Goal: Check status: Check status

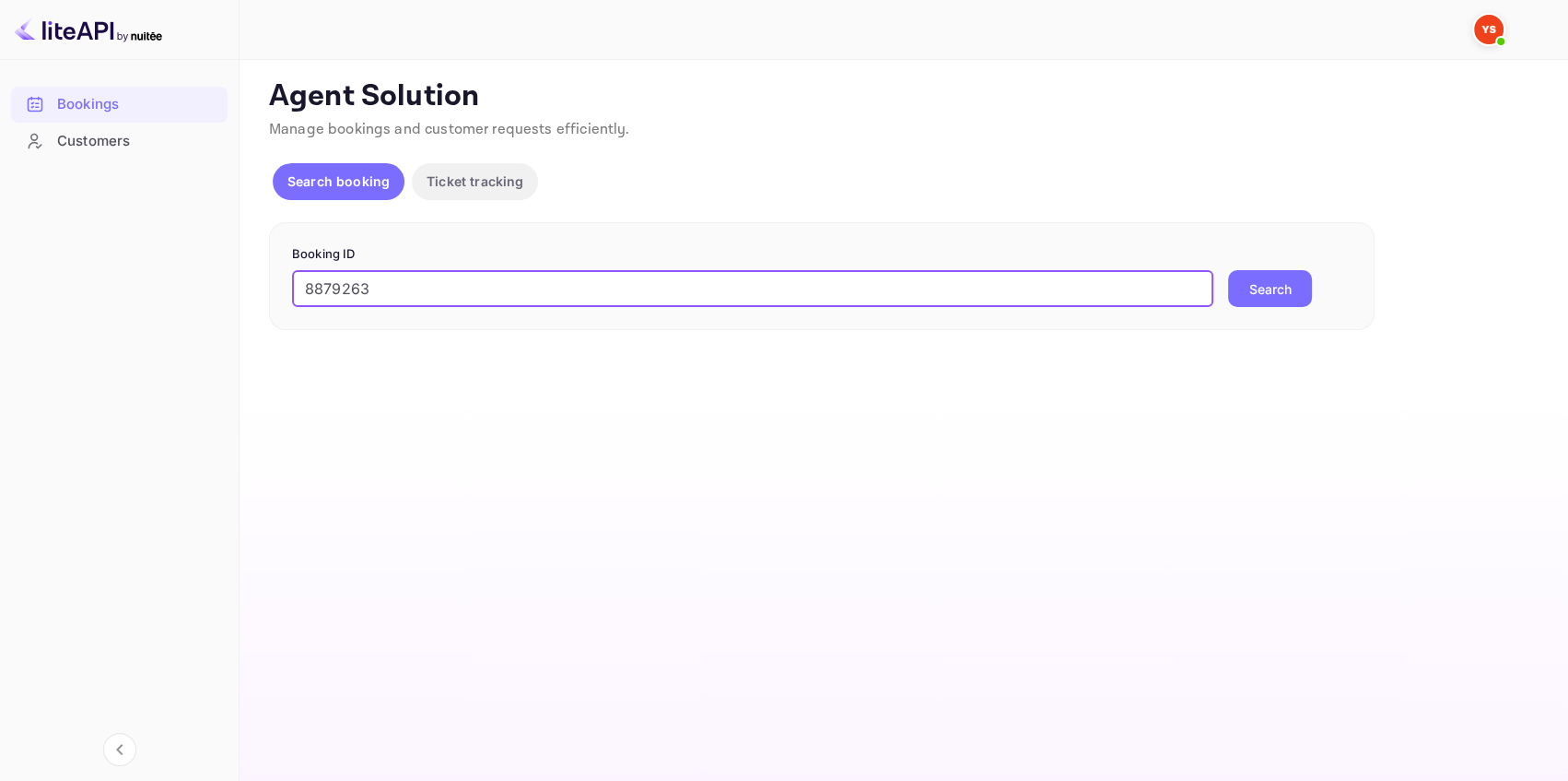
type input "8879263"
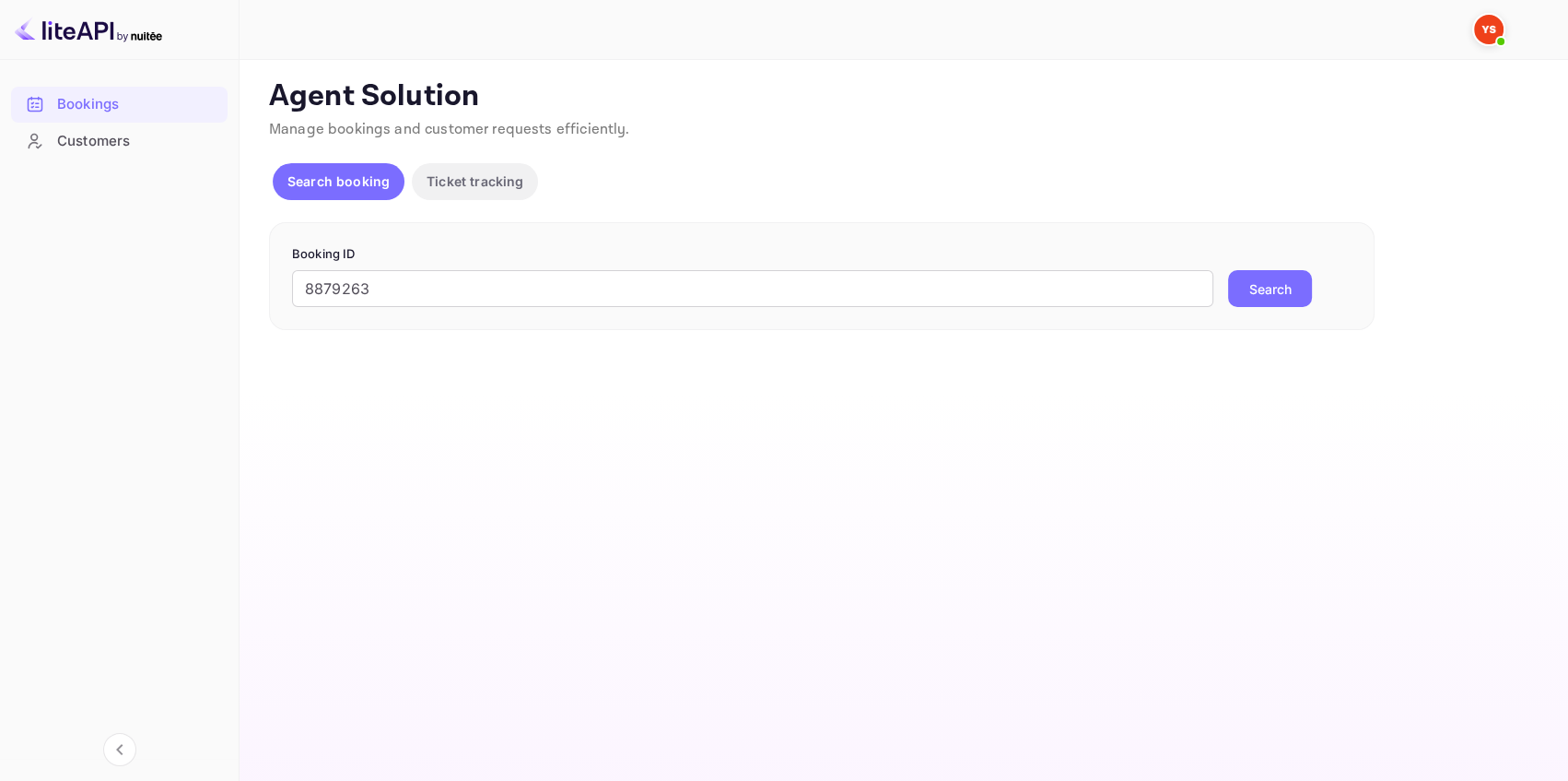
click at [1253, 299] on button "Search" at bounding box center [1270, 289] width 84 height 37
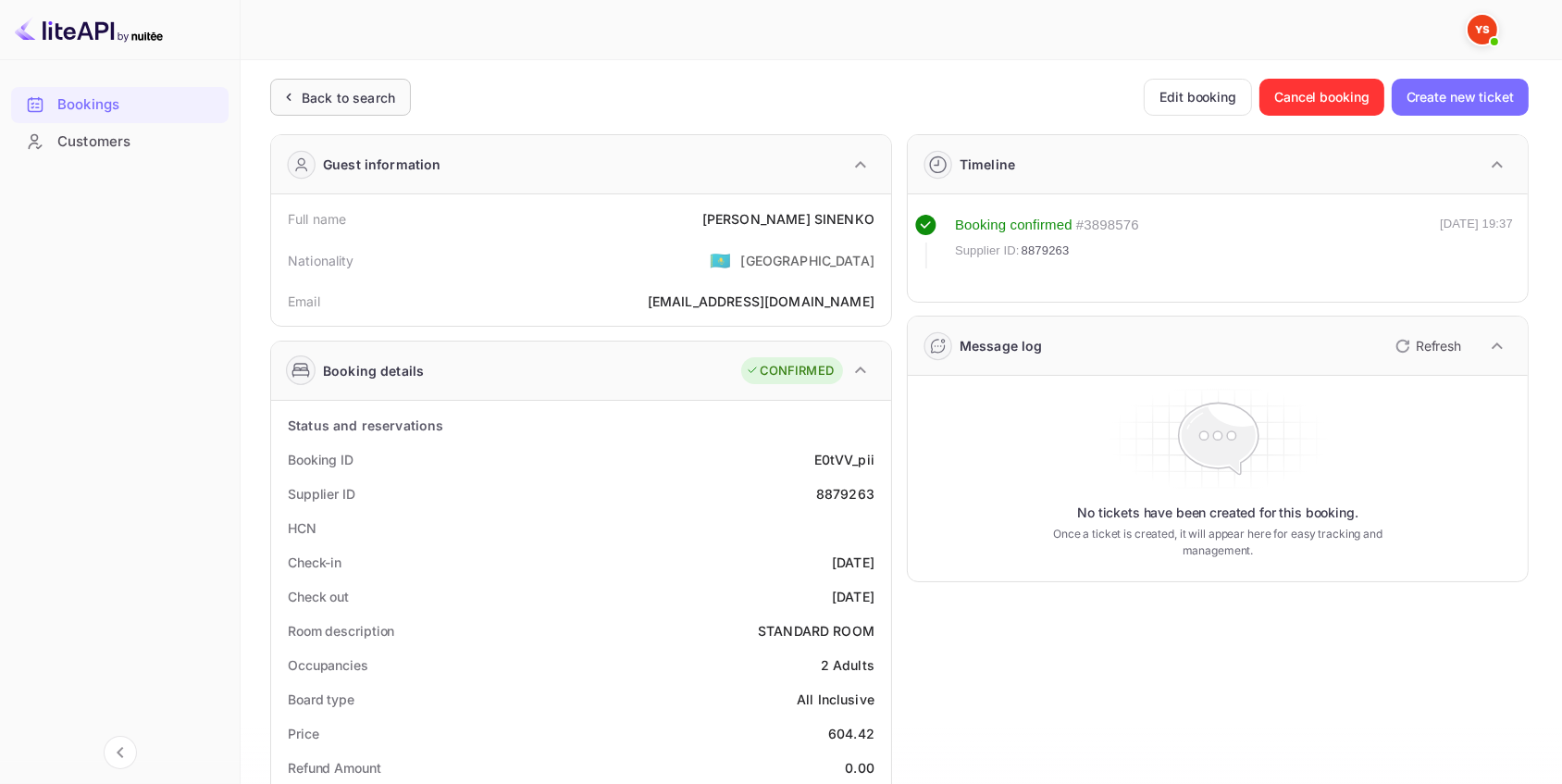
click at [384, 88] on div "Back to search" at bounding box center [348, 98] width 93 height 20
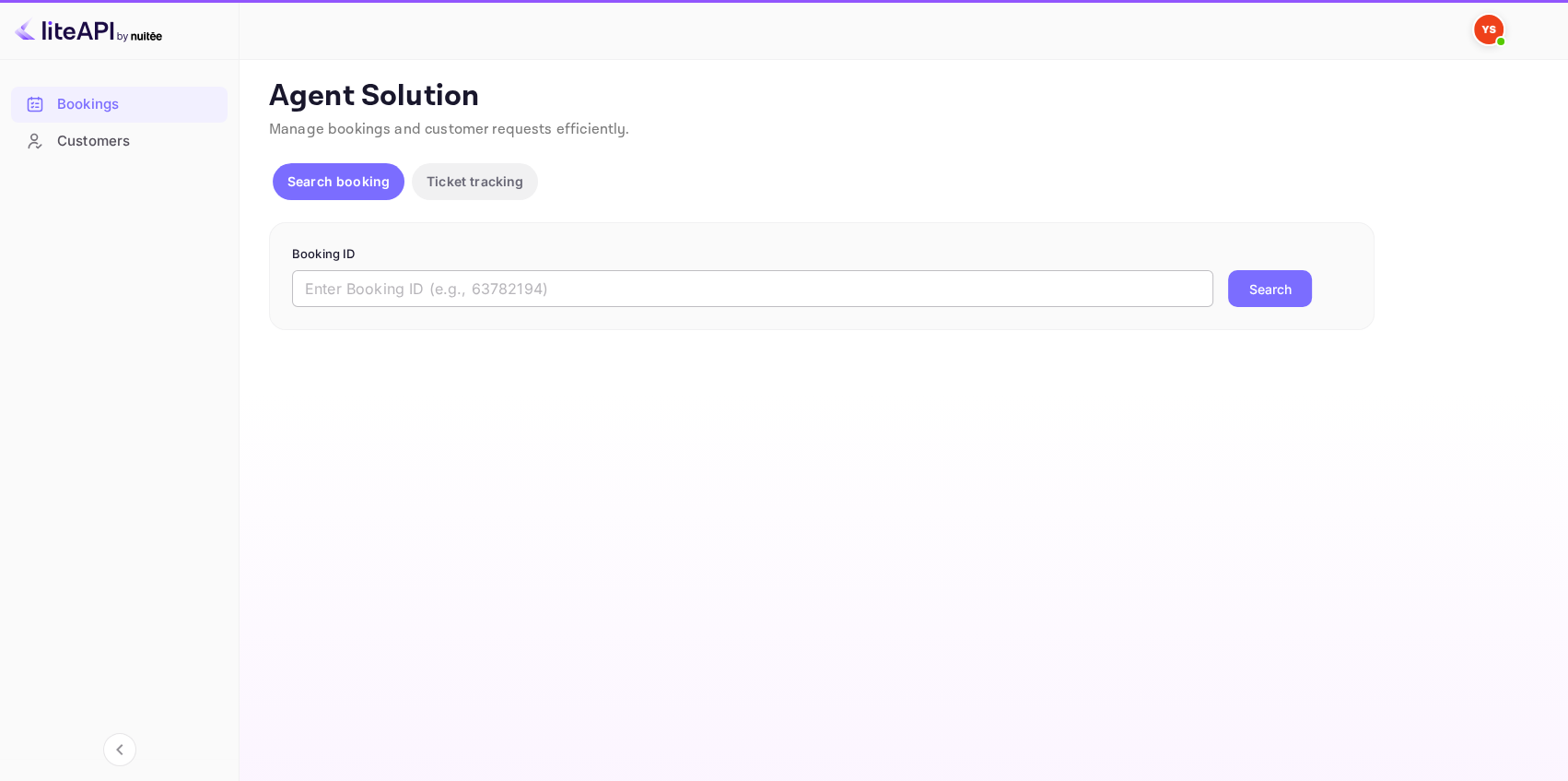
click at [377, 294] on input "text" at bounding box center [752, 289] width 921 height 37
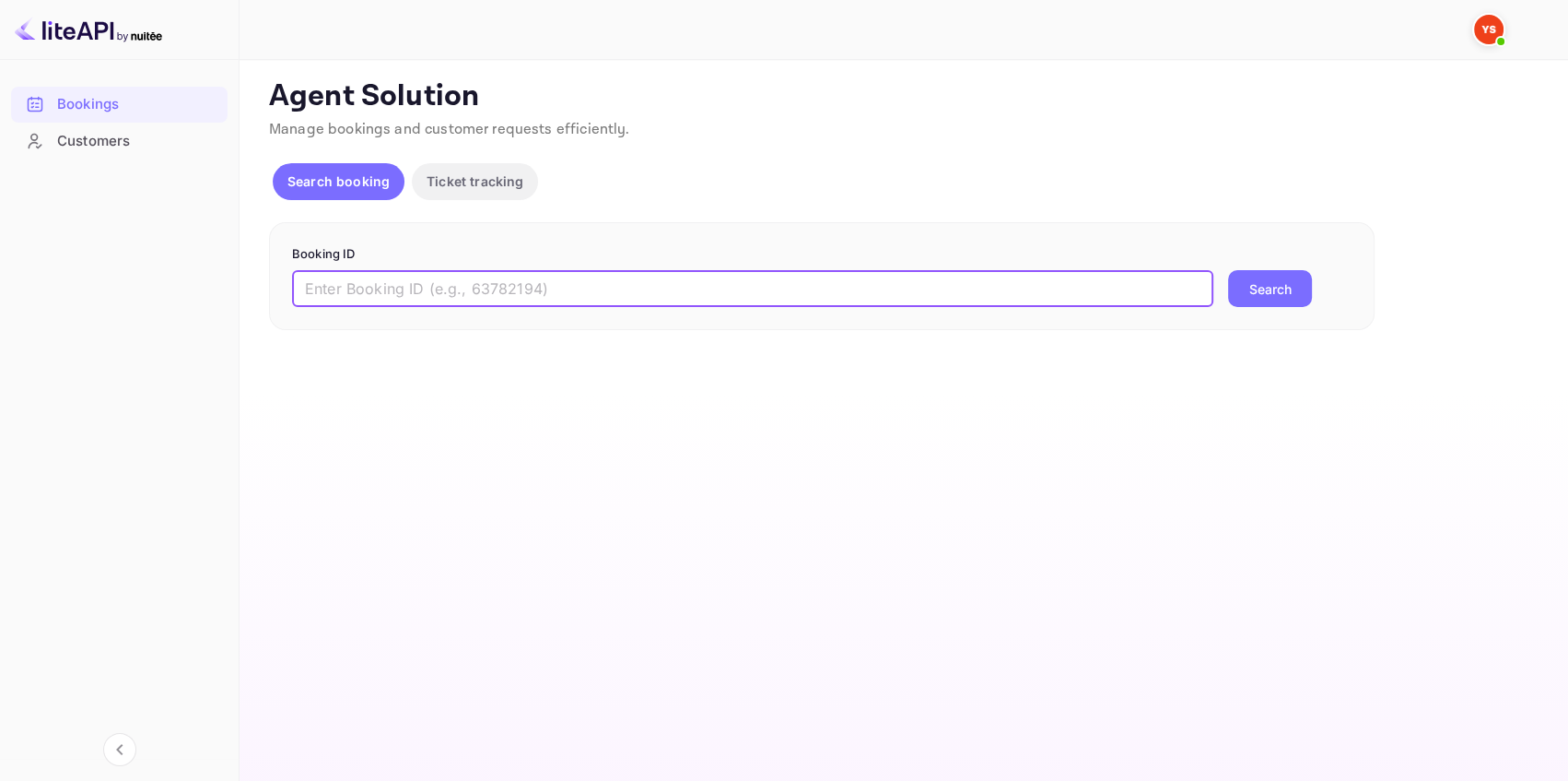
paste input "9213779"
type input "9213779"
click at [1267, 280] on button "Search" at bounding box center [1270, 289] width 84 height 37
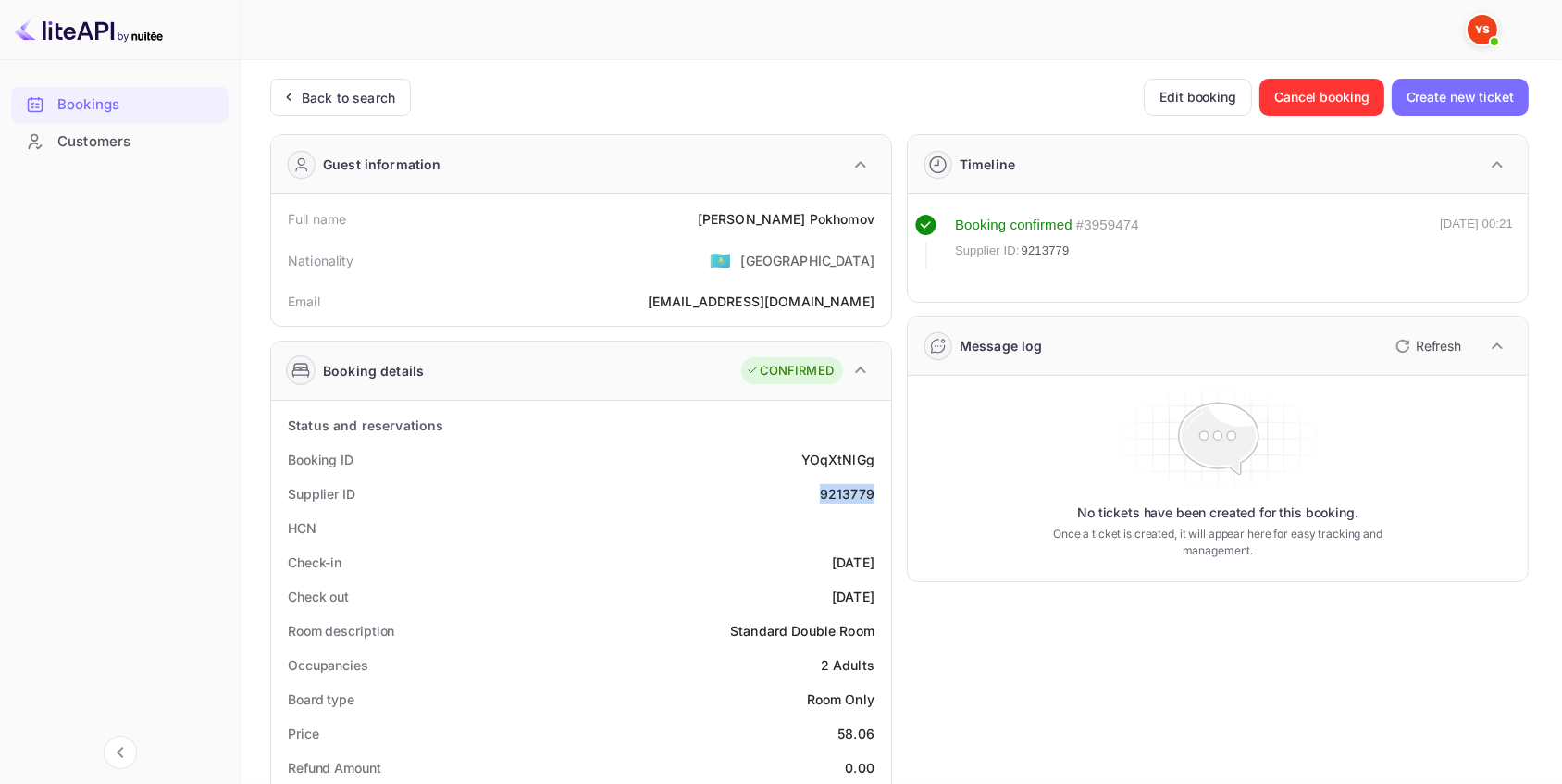
drag, startPoint x: 882, startPoint y: 493, endPoint x: 816, endPoint y: 499, distance: 66.3
click at [816, 499] on div "Supplier ID 9213779" at bounding box center [581, 493] width 605 height 34
copy div "9213779"
click at [696, 444] on div "Booking ID YOqXtNlGg" at bounding box center [581, 459] width 605 height 34
drag, startPoint x: 881, startPoint y: 215, endPoint x: 711, endPoint y: 218, distance: 170.0
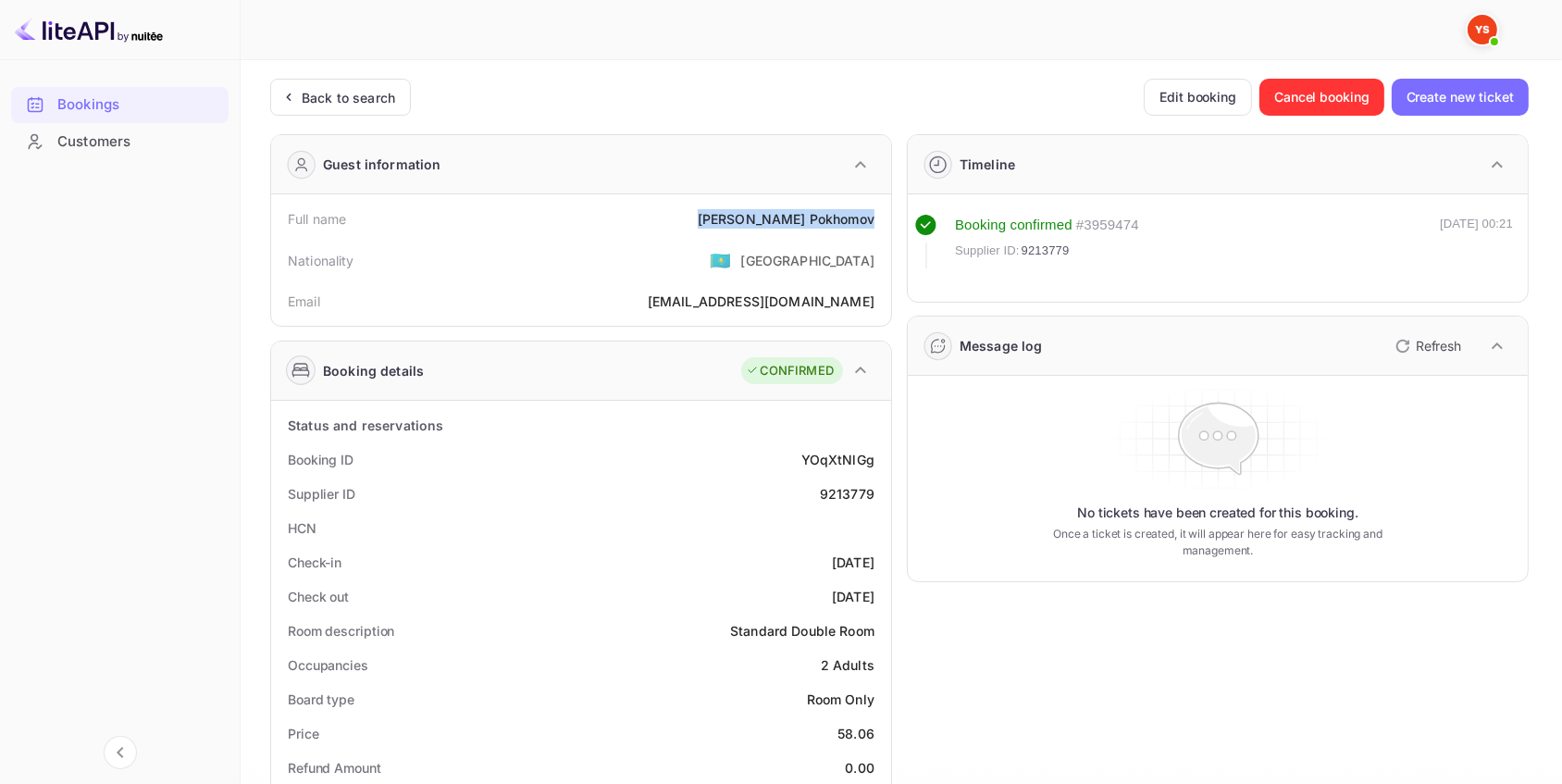
click at [711, 218] on div "Full name [PERSON_NAME]" at bounding box center [581, 218] width 605 height 34
copy div "[PERSON_NAME]"
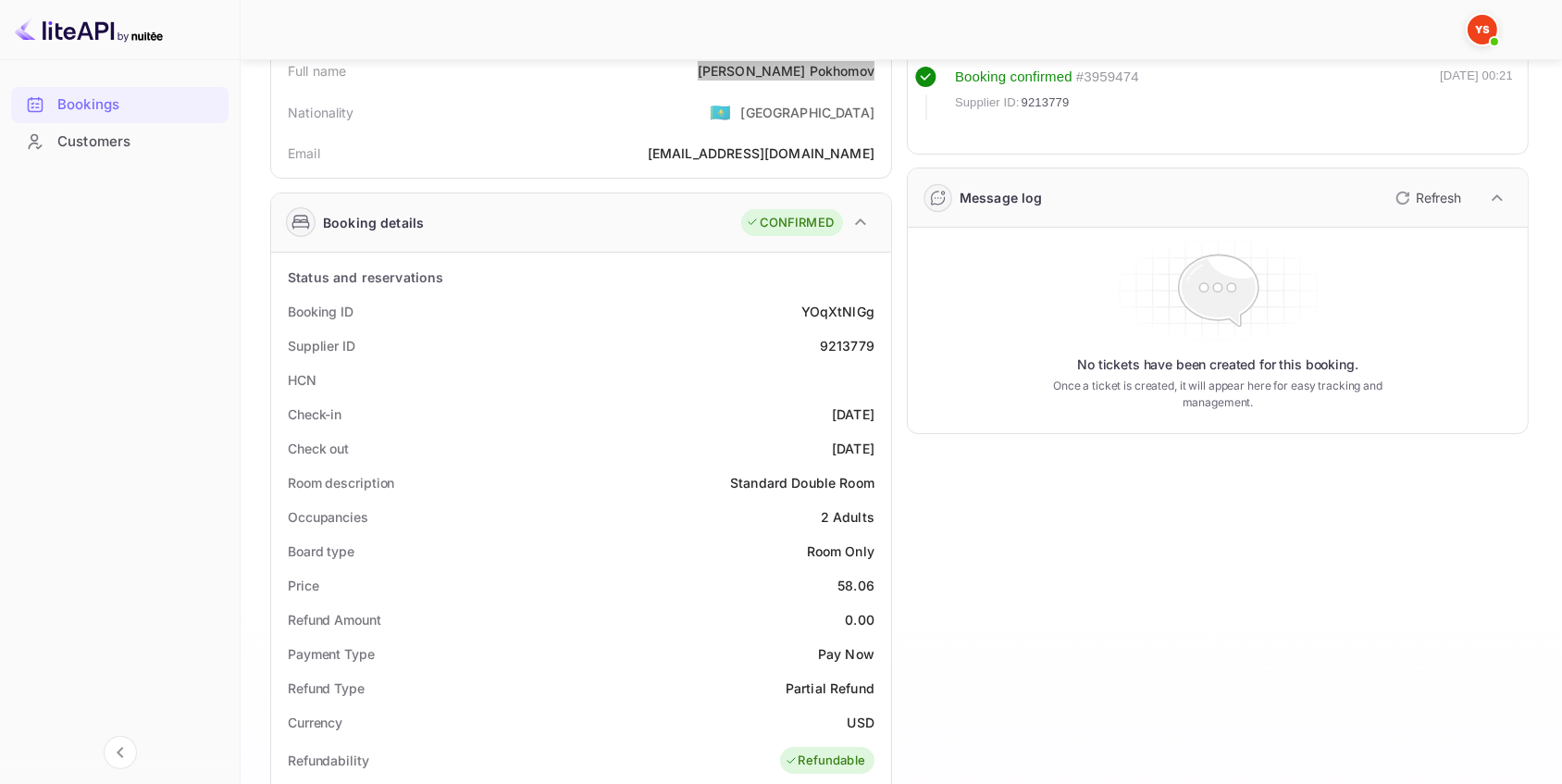
scroll to position [167, 0]
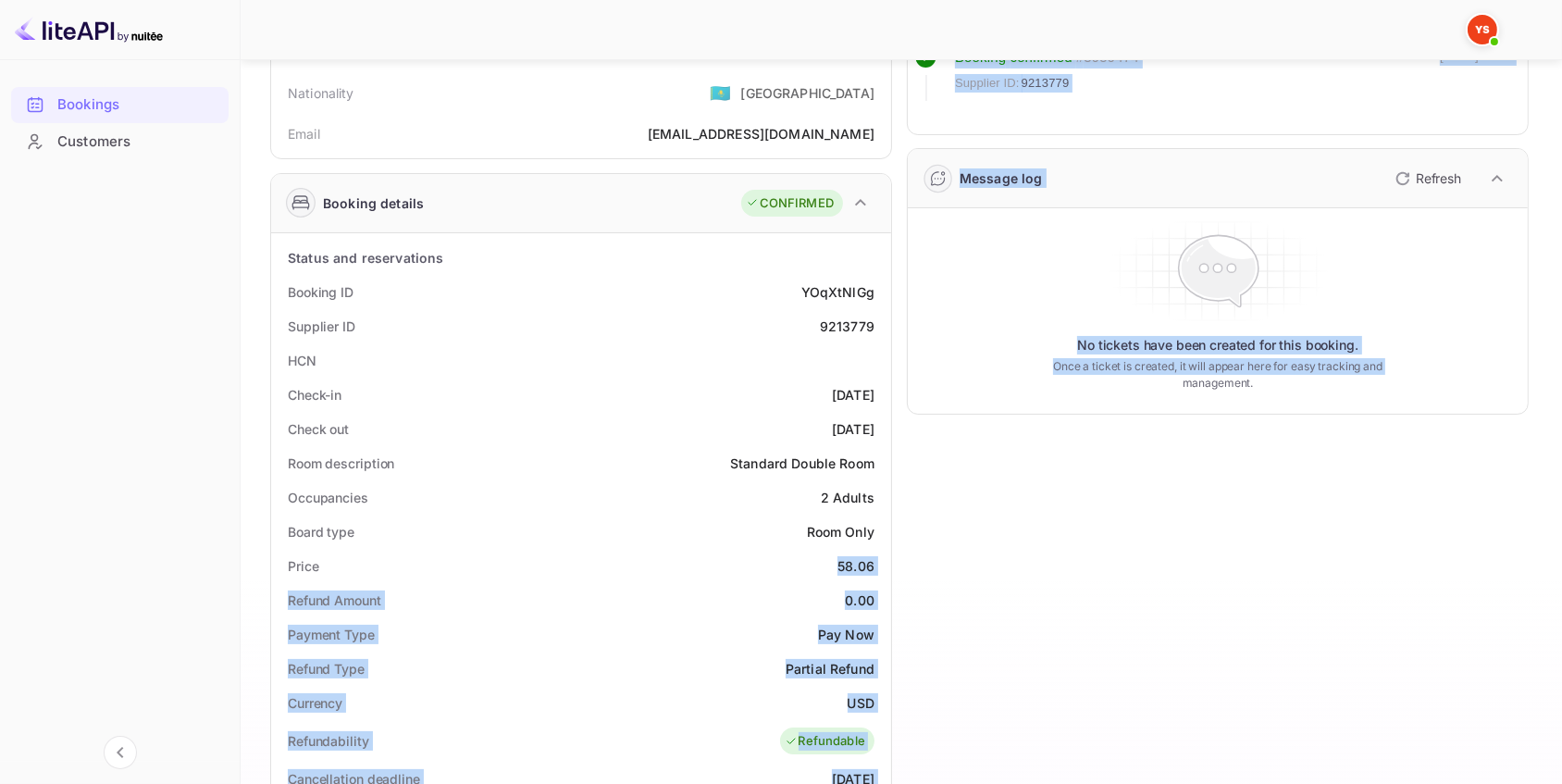
drag, startPoint x: 834, startPoint y: 566, endPoint x: 893, endPoint y: 568, distance: 59.0
click at [893, 568] on div "Guest information Full name [PERSON_NAME] Nationality 🇰🇿 [DEMOGRAPHIC_DATA] Ema…" at bounding box center [892, 649] width 1274 height 1395
click at [878, 565] on div "Price 58.06" at bounding box center [581, 565] width 605 height 34
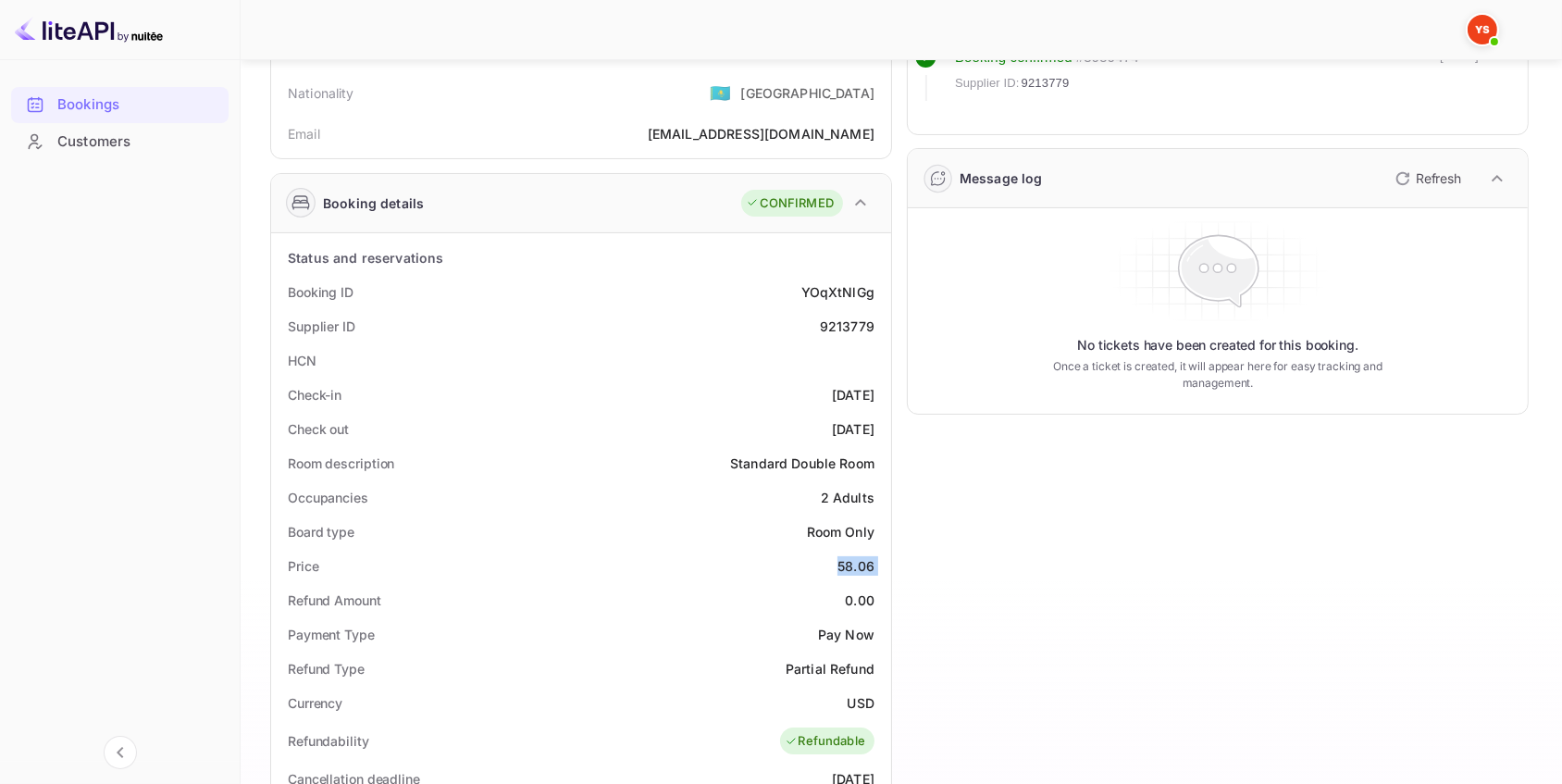
drag, startPoint x: 878, startPoint y: 565, endPoint x: 850, endPoint y: 565, distance: 28.0
click at [850, 565] on div "Price 58.06" at bounding box center [581, 565] width 605 height 34
drag, startPoint x: 876, startPoint y: 697, endPoint x: 847, endPoint y: 699, distance: 29.1
click at [847, 699] on div "Currency USD" at bounding box center [581, 702] width 605 height 34
copy div "USD"
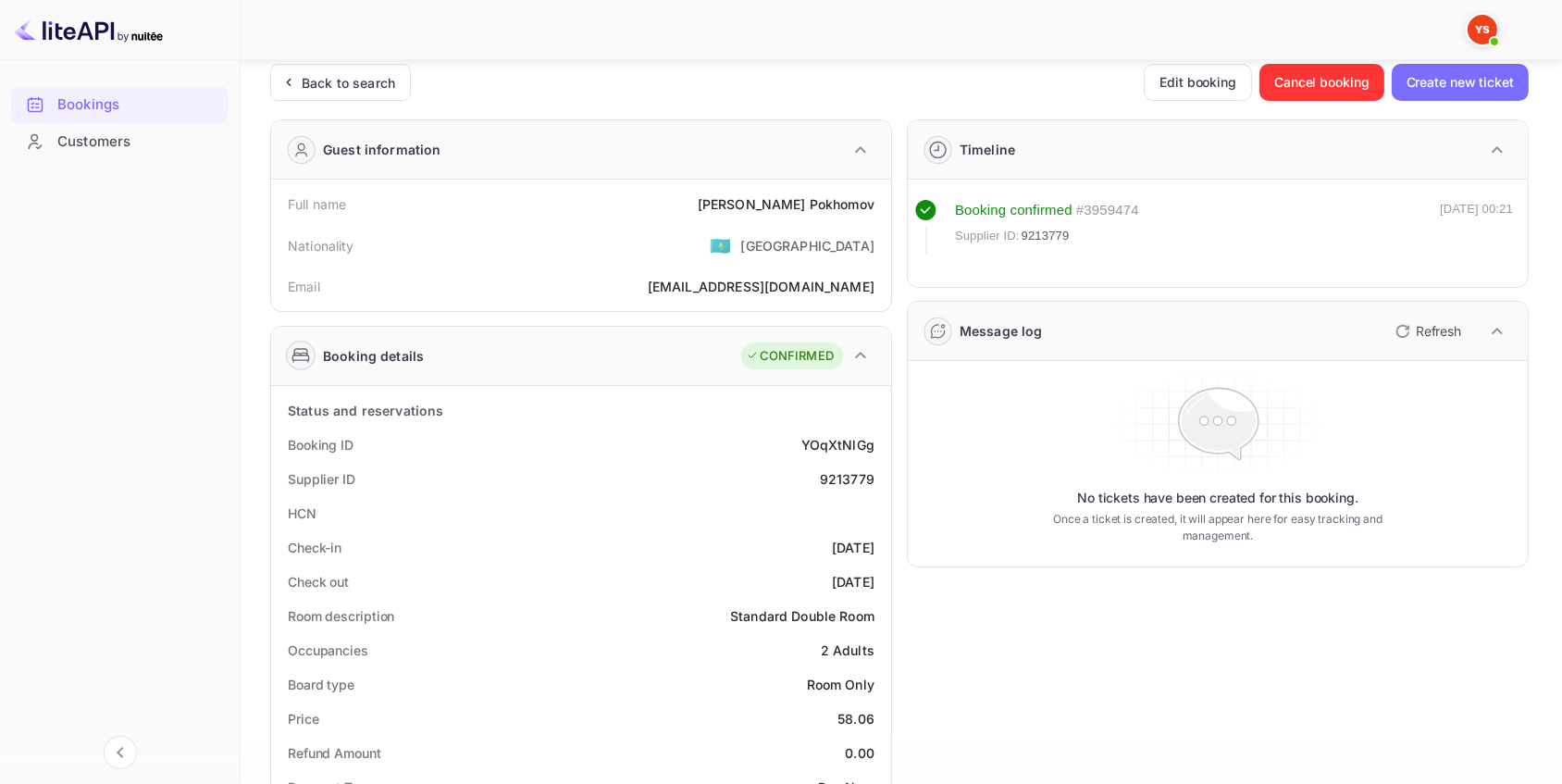
scroll to position [0, 0]
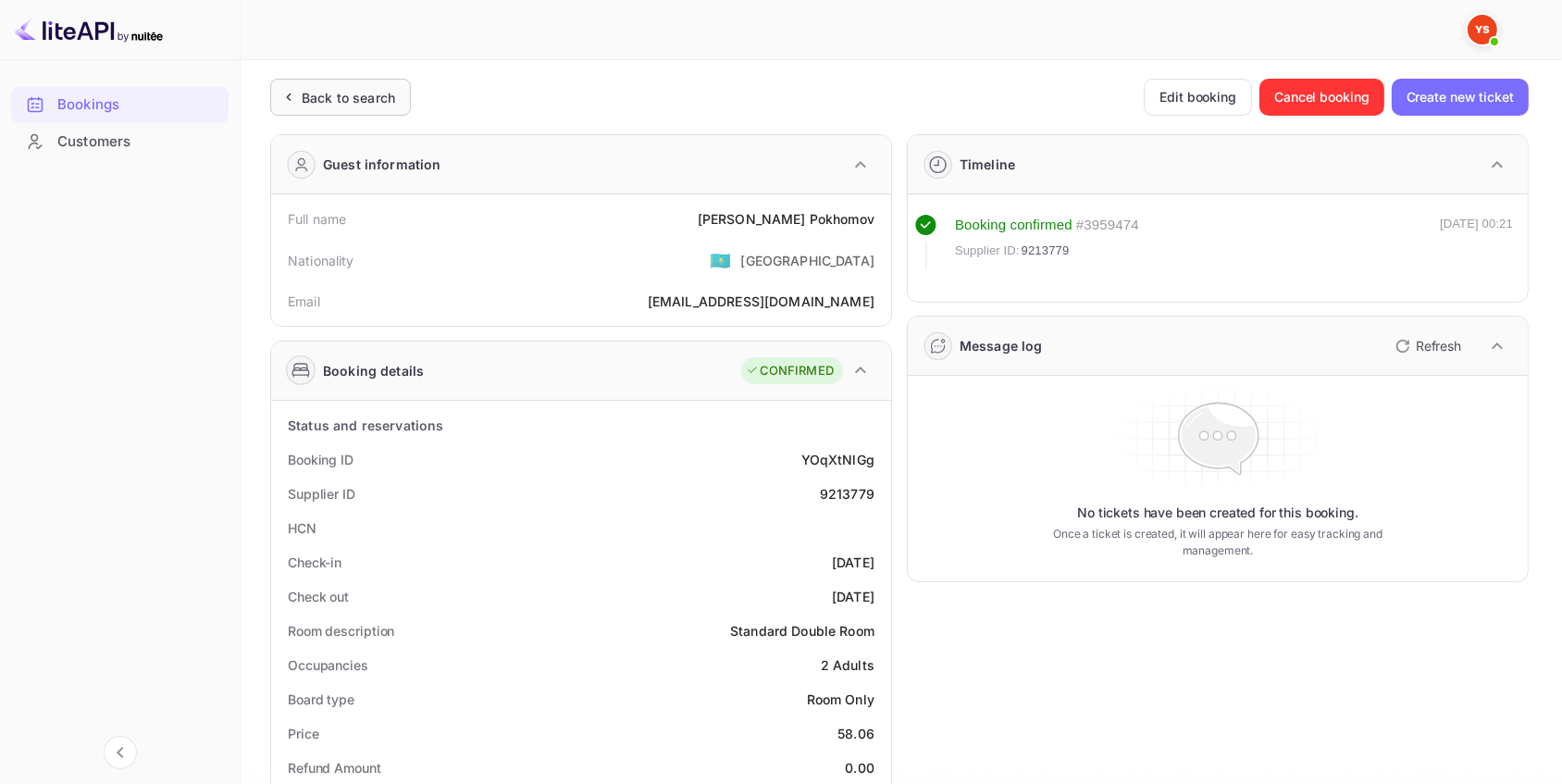
click at [380, 97] on div "Back to search" at bounding box center [348, 98] width 93 height 20
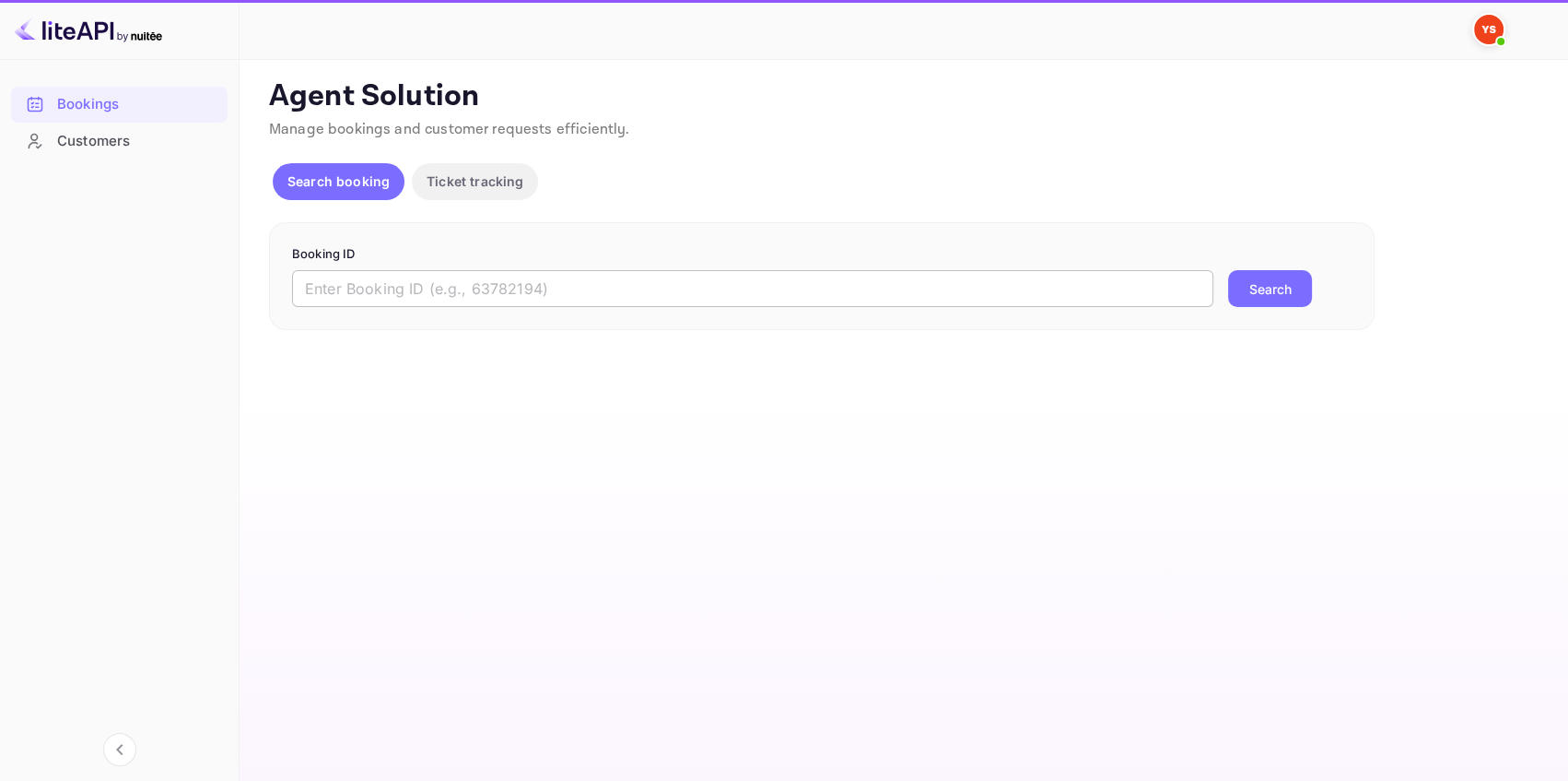
click at [461, 288] on input "text" at bounding box center [752, 289] width 921 height 37
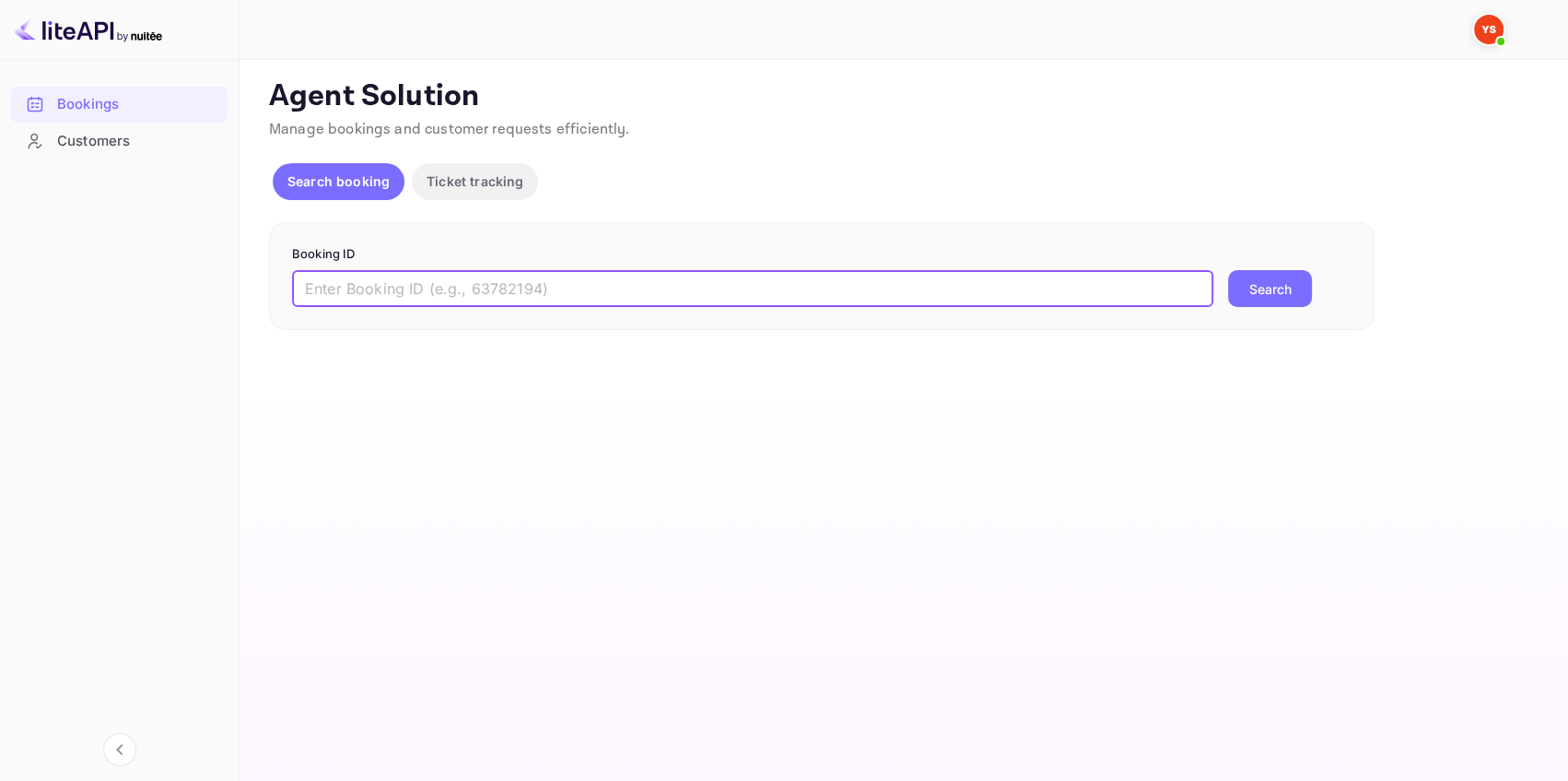
paste input "8589630"
type input "8589630"
click at [1254, 288] on button "Search" at bounding box center [1270, 289] width 84 height 37
